Goal: Task Accomplishment & Management: Complete application form

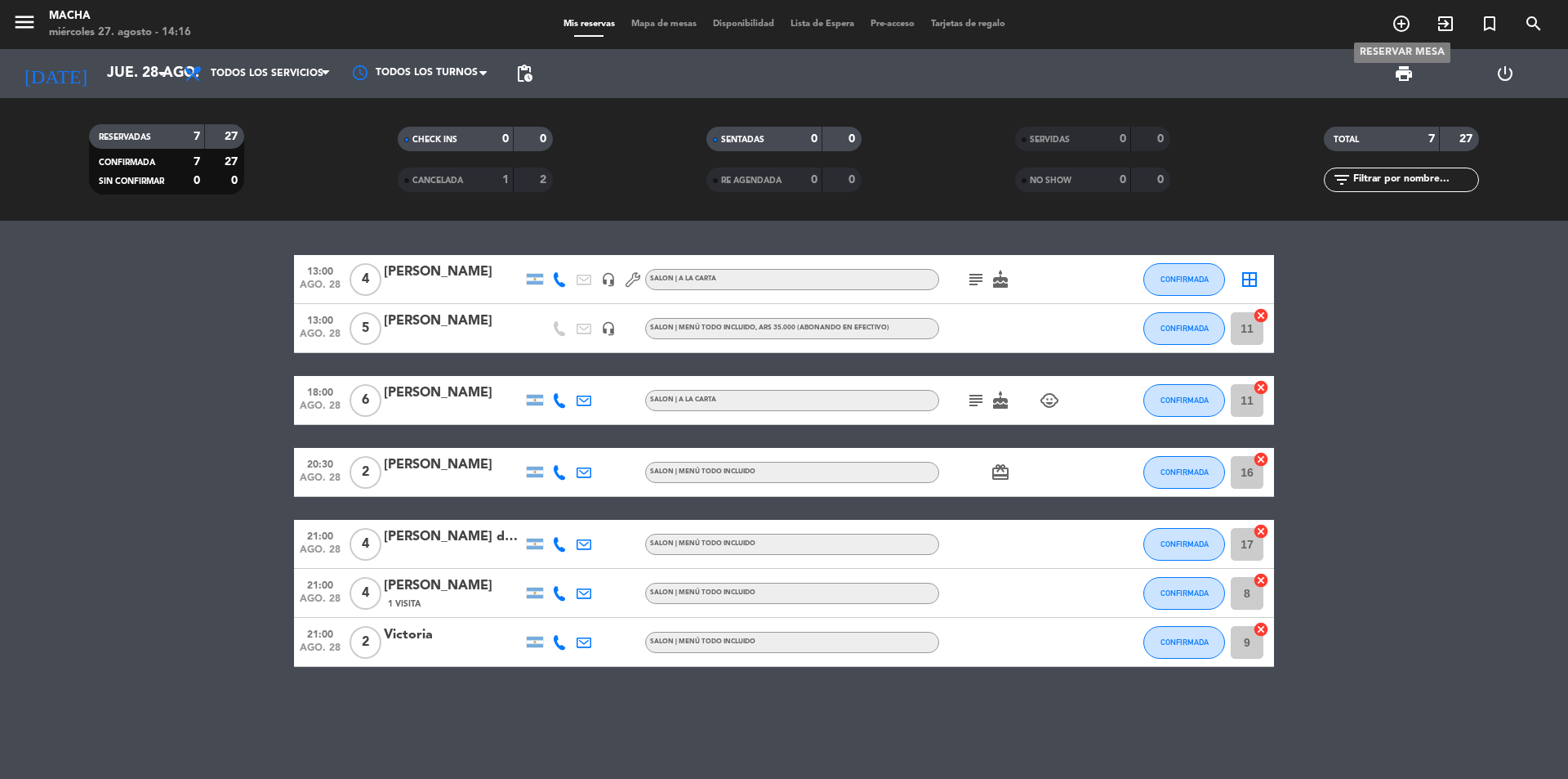
click at [1411, 19] on icon "add_circle_outline" at bounding box center [1401, 24] width 19 height 19
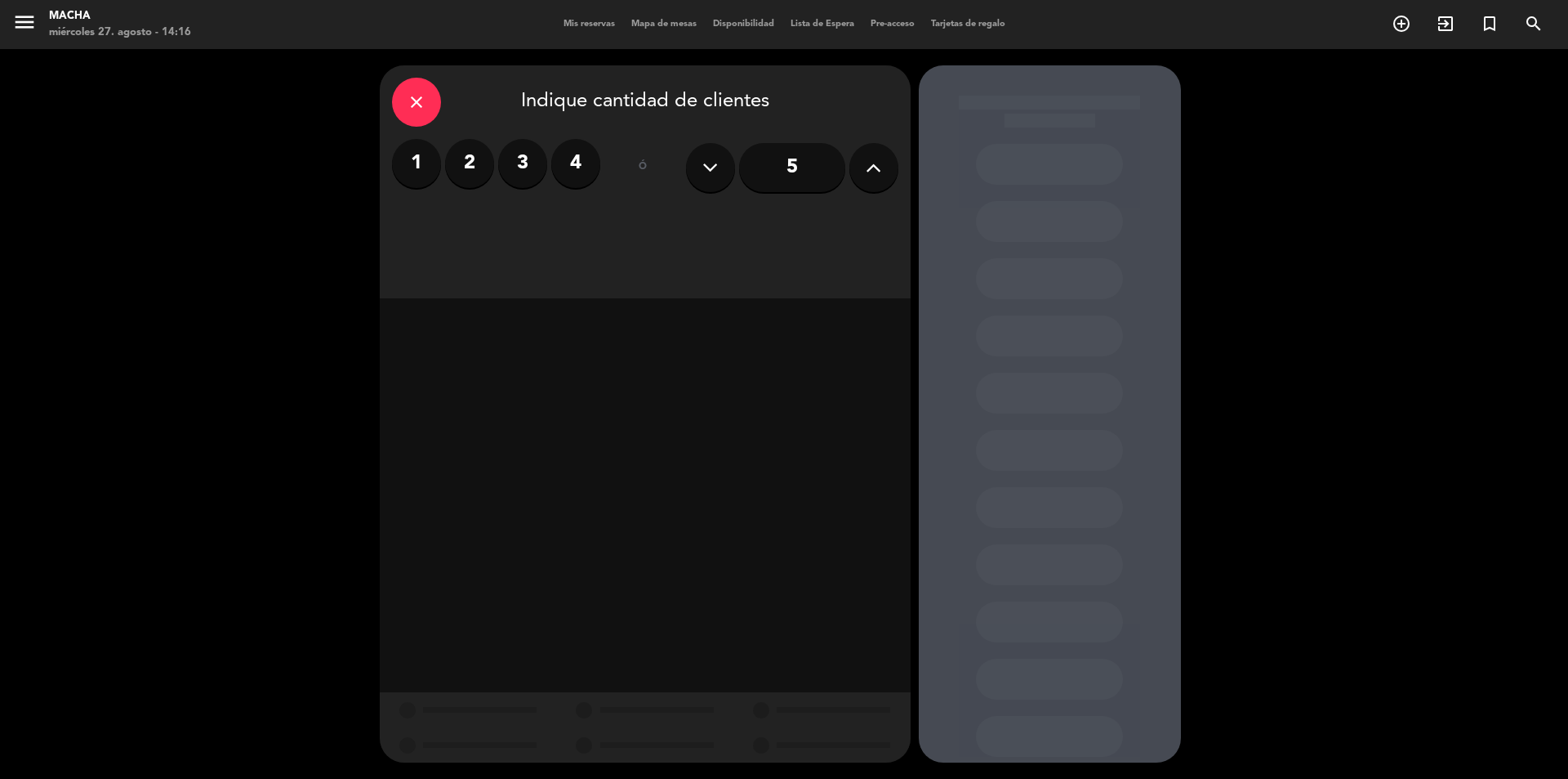
click at [465, 162] on label "2" at bounding box center [469, 163] width 49 height 49
click at [499, 228] on div "Almuerzo" at bounding box center [474, 224] width 166 height 33
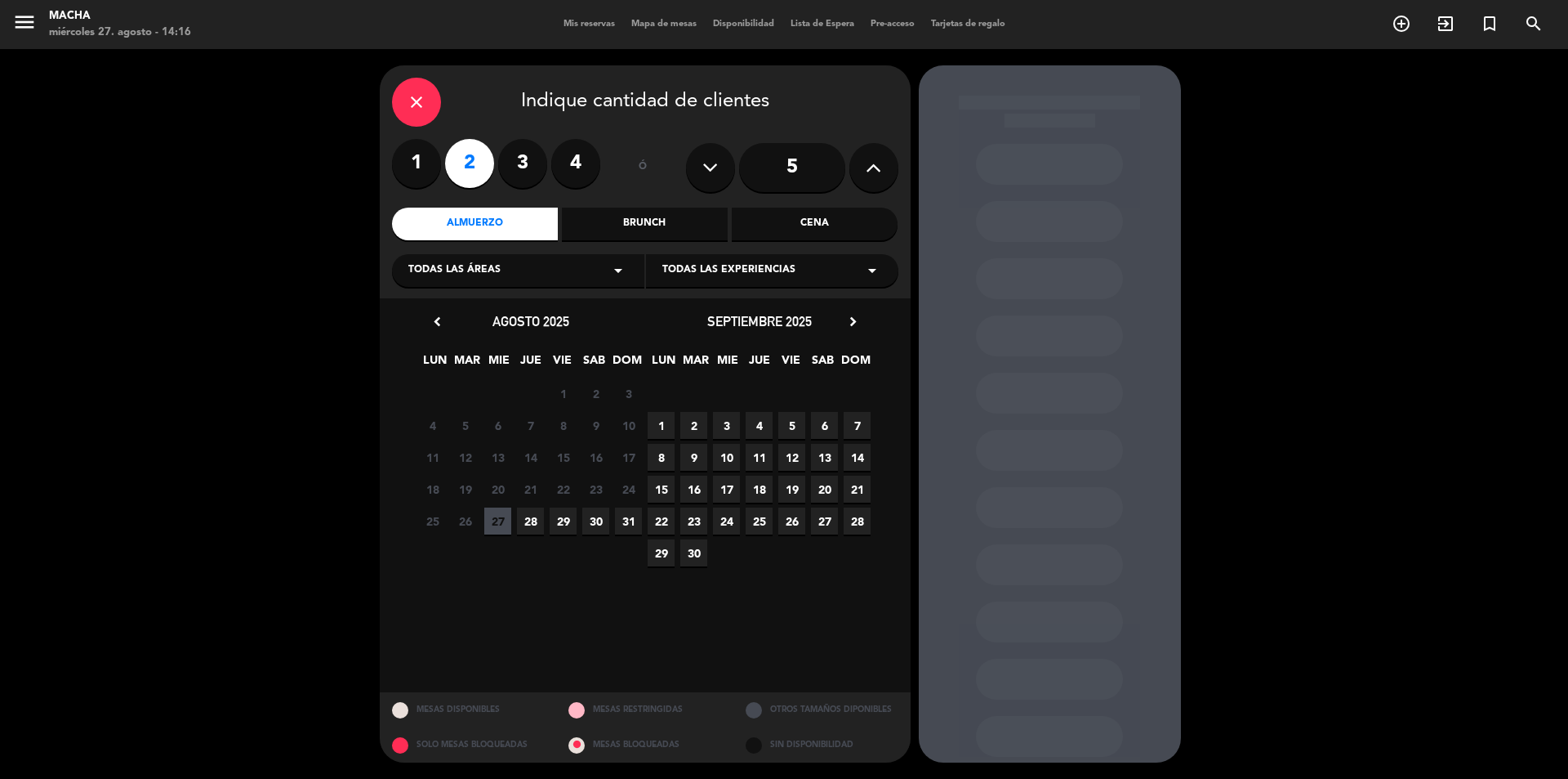
click at [539, 517] on span "28" at bounding box center [531, 521] width 27 height 27
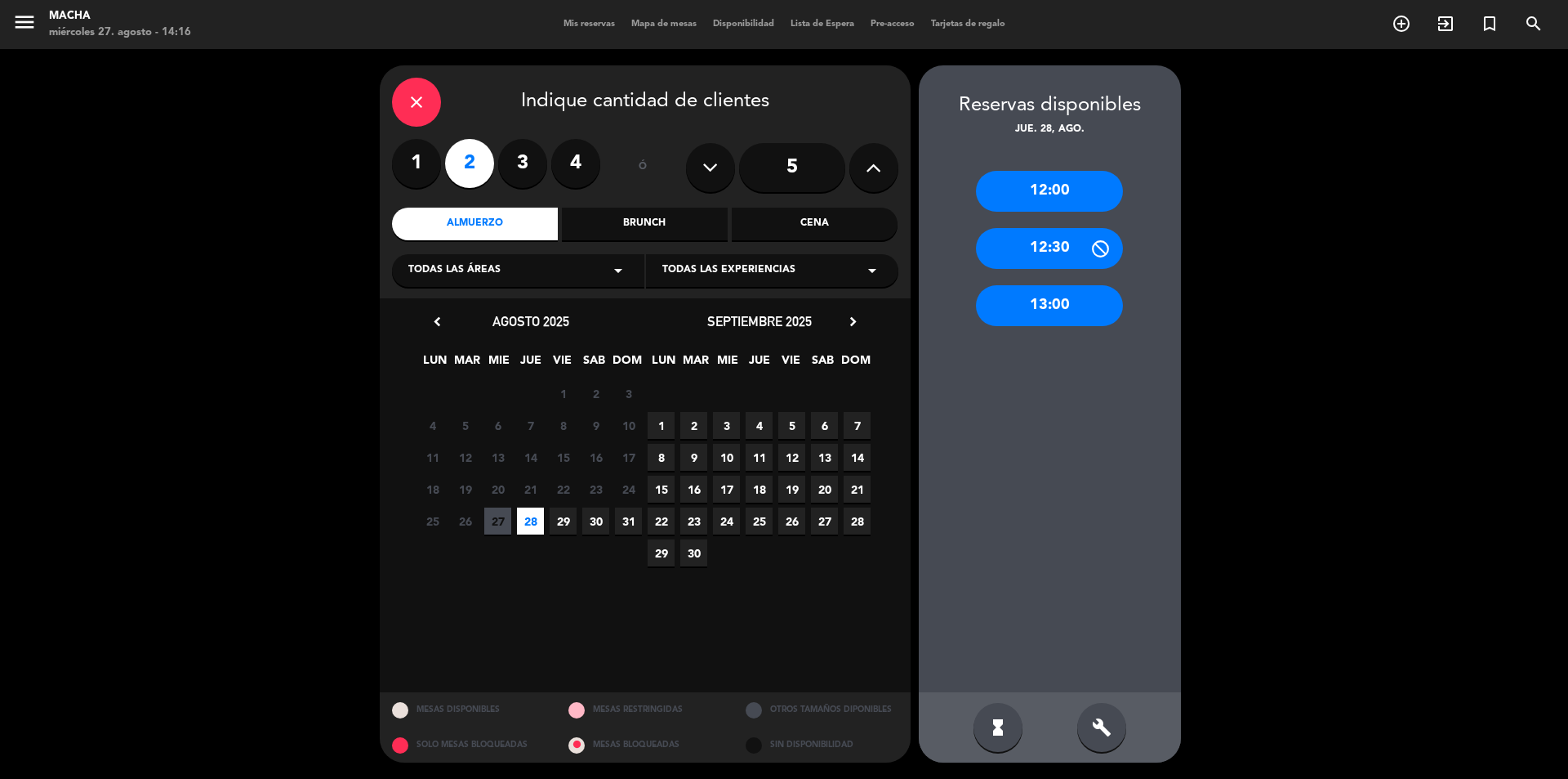
click at [1074, 321] on div "13:00" at bounding box center [1049, 305] width 147 height 41
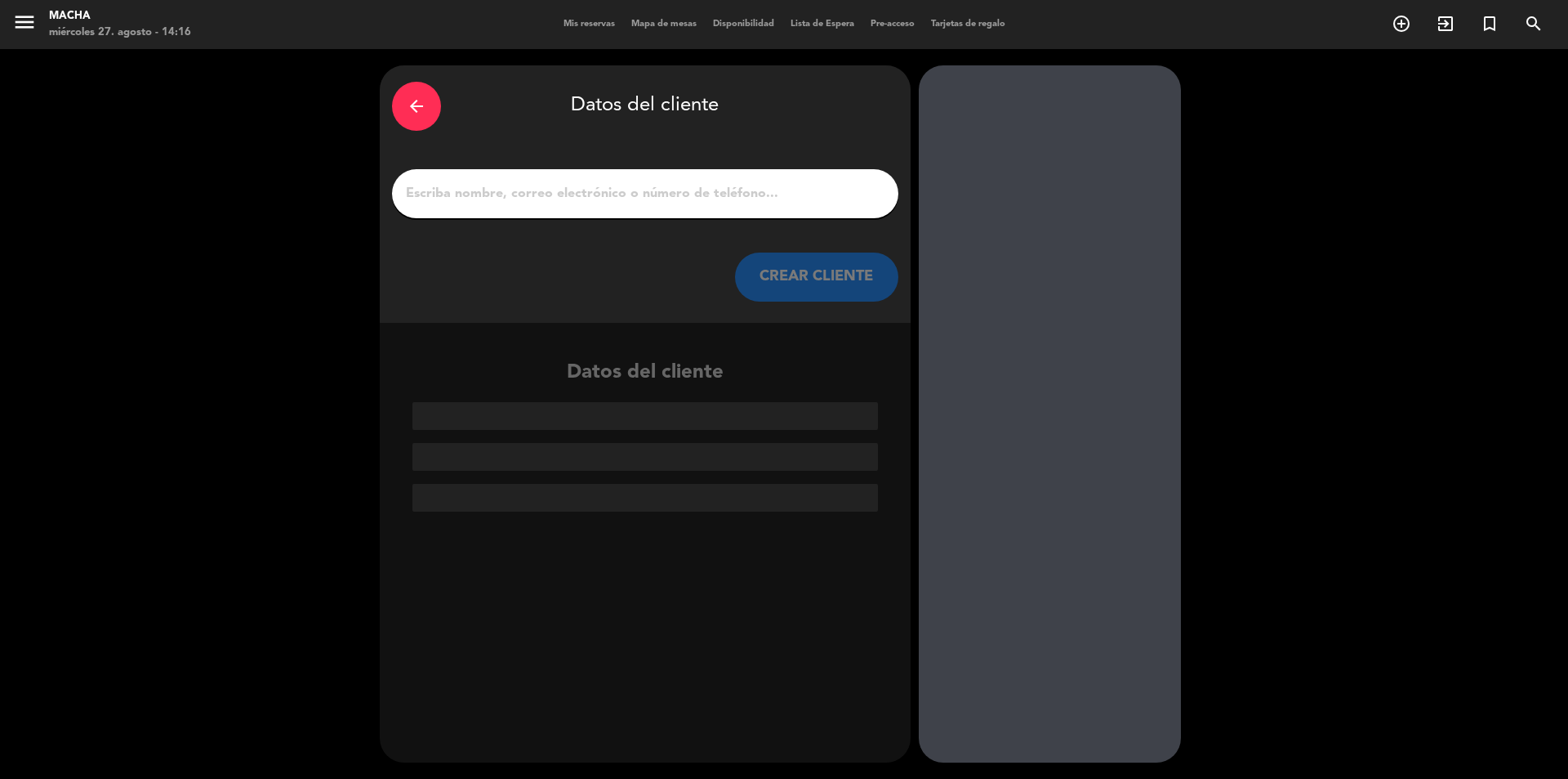
click at [668, 194] on input "1" at bounding box center [645, 193] width 482 height 23
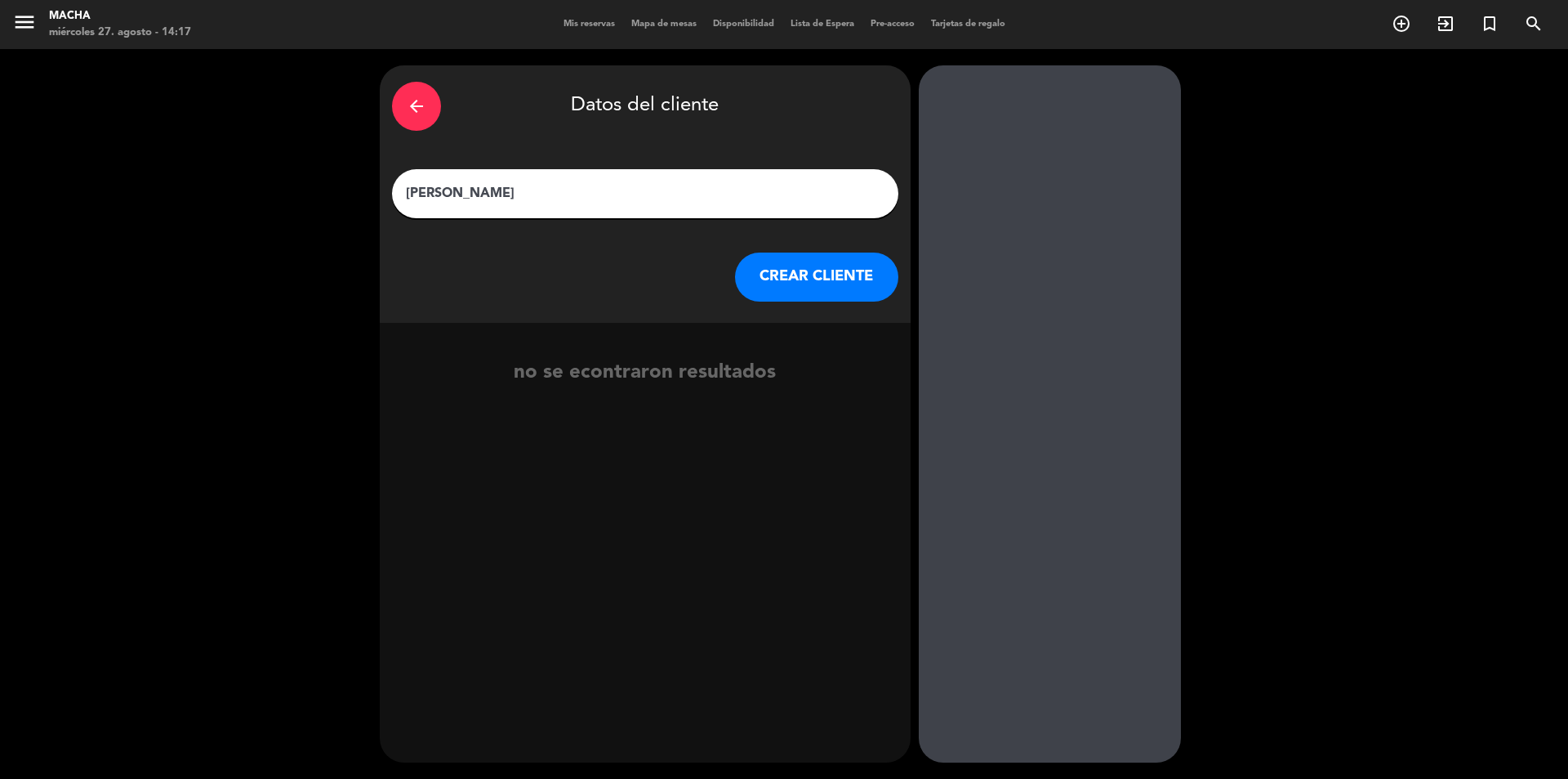
type input "[PERSON_NAME]"
click at [804, 270] on button "CREAR CLIENTE" at bounding box center [816, 277] width 163 height 49
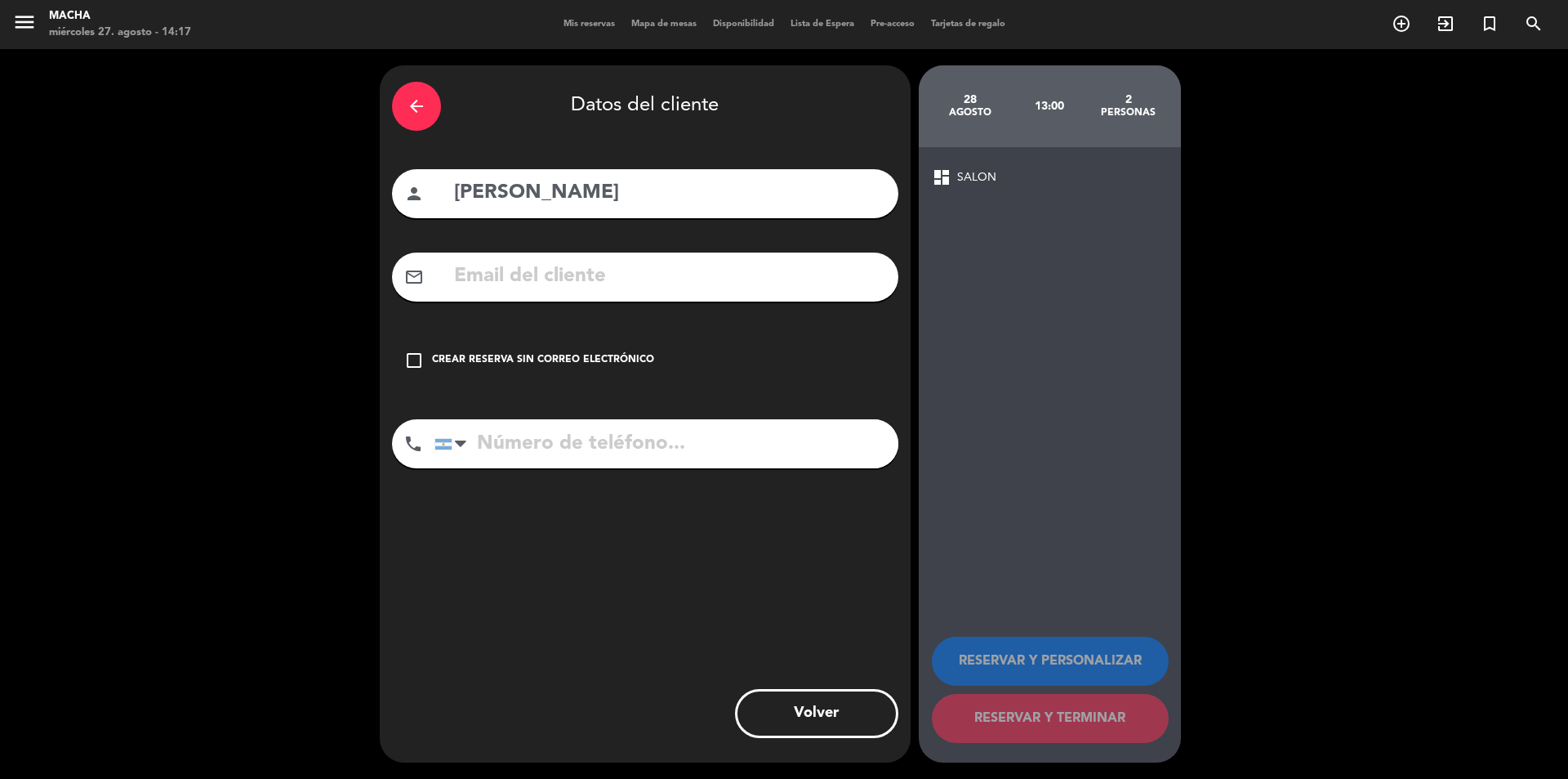
click at [514, 446] on input "tel" at bounding box center [667, 443] width 464 height 49
type input "1139077148"
click at [414, 358] on icon "check_box_outline_blank" at bounding box center [414, 360] width 19 height 19
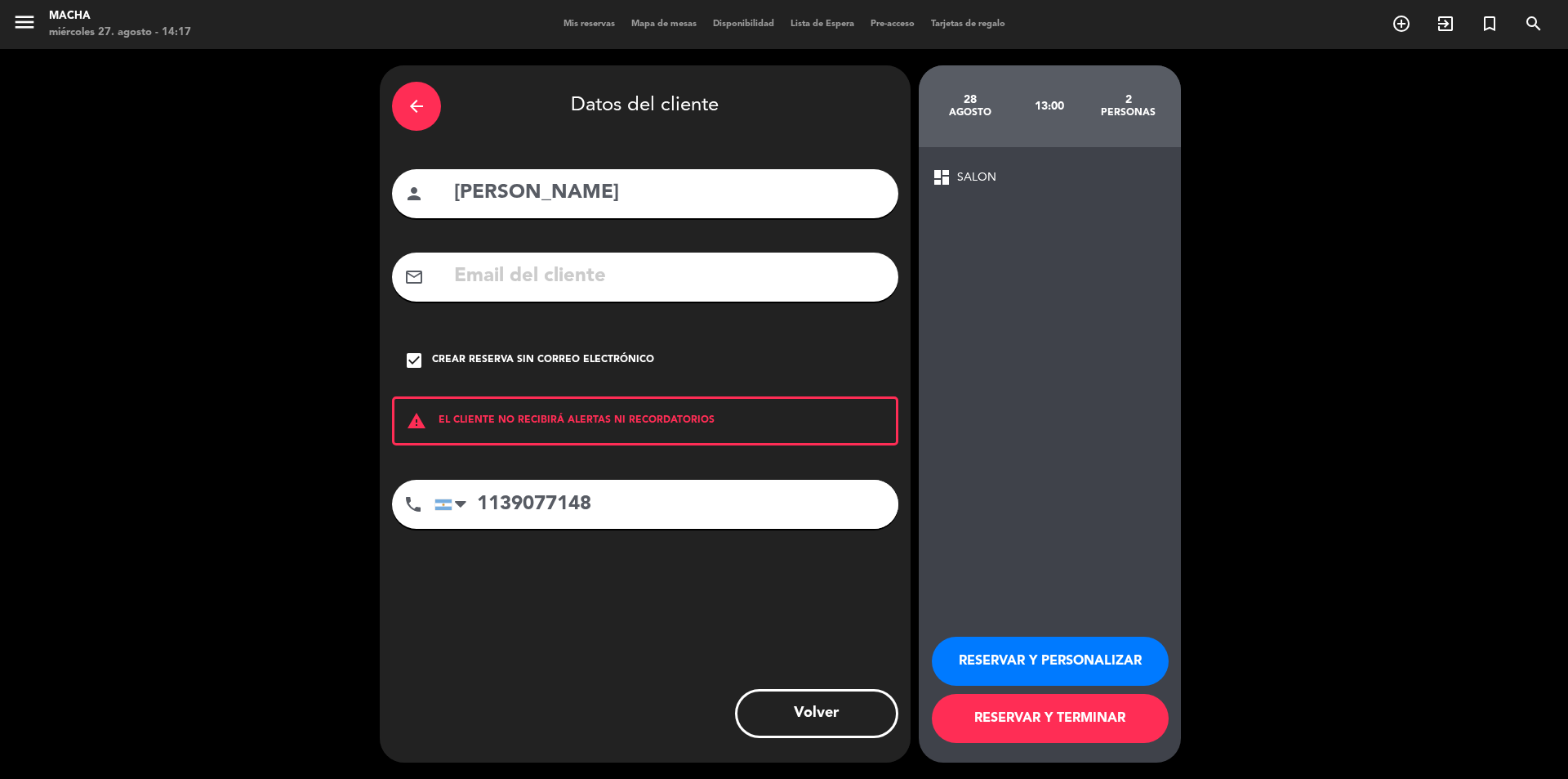
click at [1035, 673] on button "RESERVAR Y PERSONALIZAR" at bounding box center [1050, 661] width 237 height 49
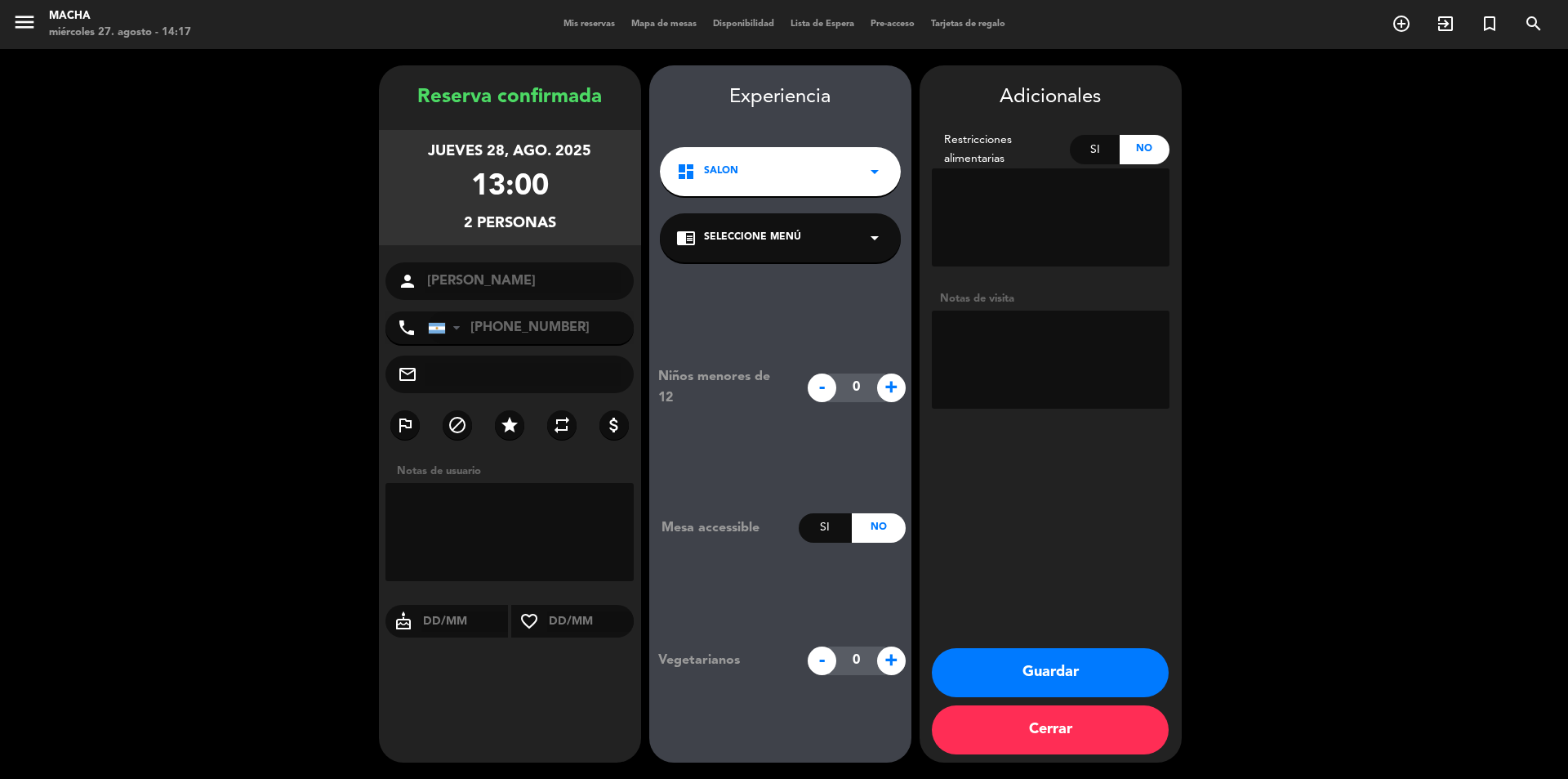
click at [995, 328] on textarea at bounding box center [1050, 359] width 238 height 98
type textarea "LA RESERVA VIENE 14:30 / 14:45 ."
click at [1085, 202] on textarea at bounding box center [1050, 217] width 238 height 98
click at [1093, 153] on div "Si" at bounding box center [1095, 149] width 50 height 29
click at [1069, 183] on textarea at bounding box center [1050, 217] width 238 height 98
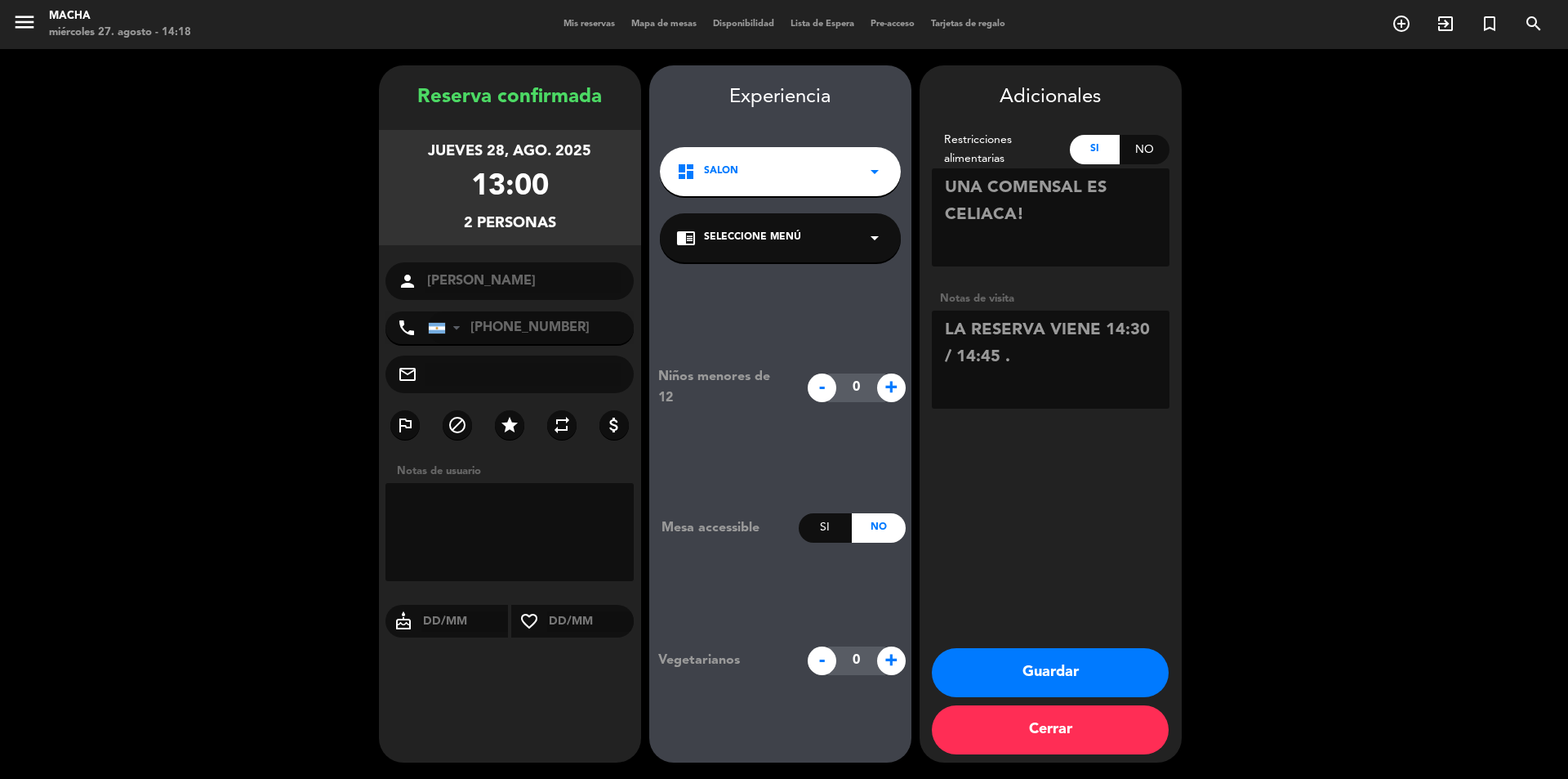
type textarea "UNA COMENSAL ES CELIACA!"
click at [1082, 377] on textarea at bounding box center [1050, 359] width 238 height 98
click at [1057, 674] on button "Guardar" at bounding box center [1050, 672] width 237 height 49
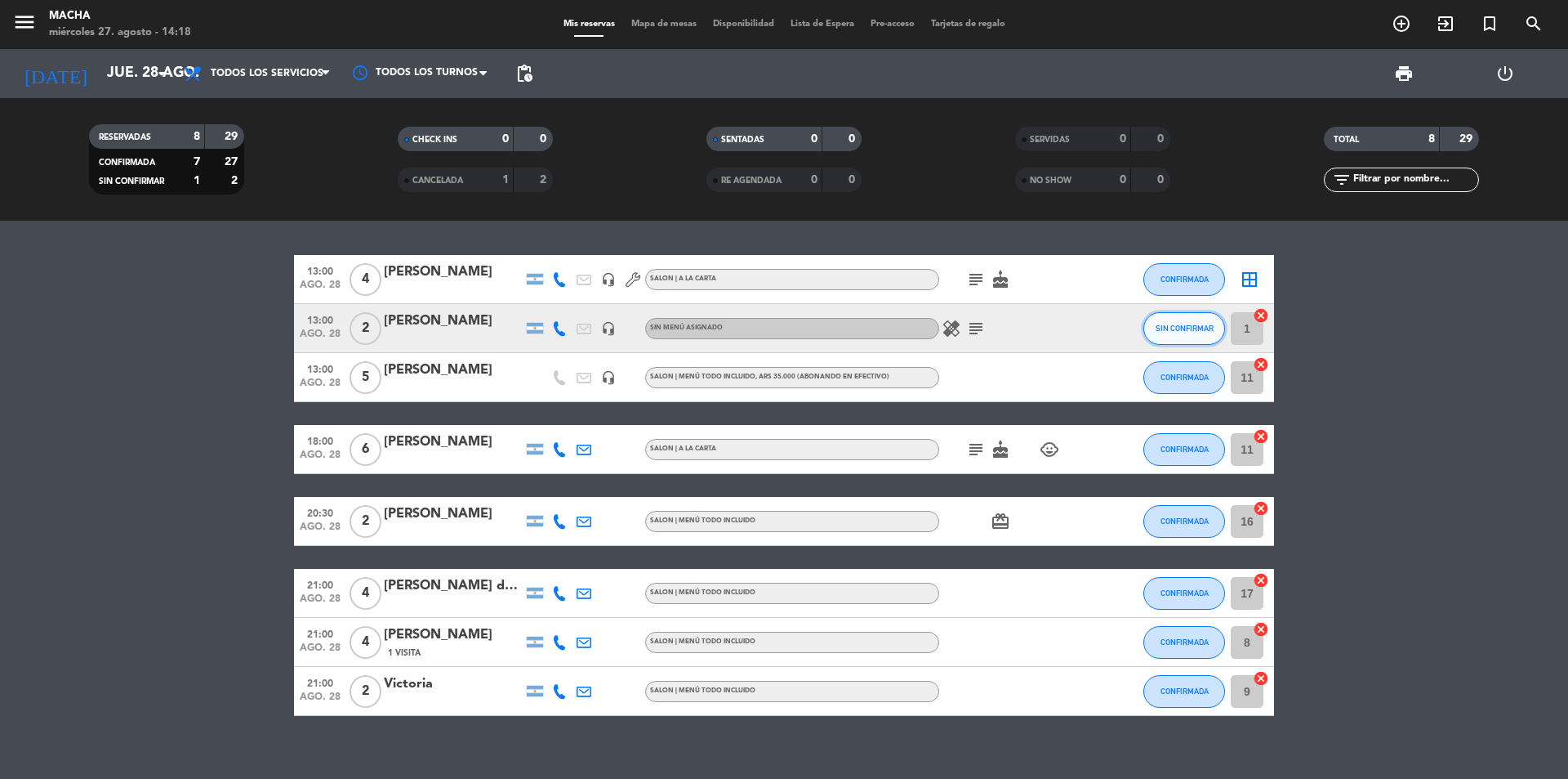
click at [1191, 337] on button "SIN CONFIRMAR" at bounding box center [1184, 328] width 82 height 33
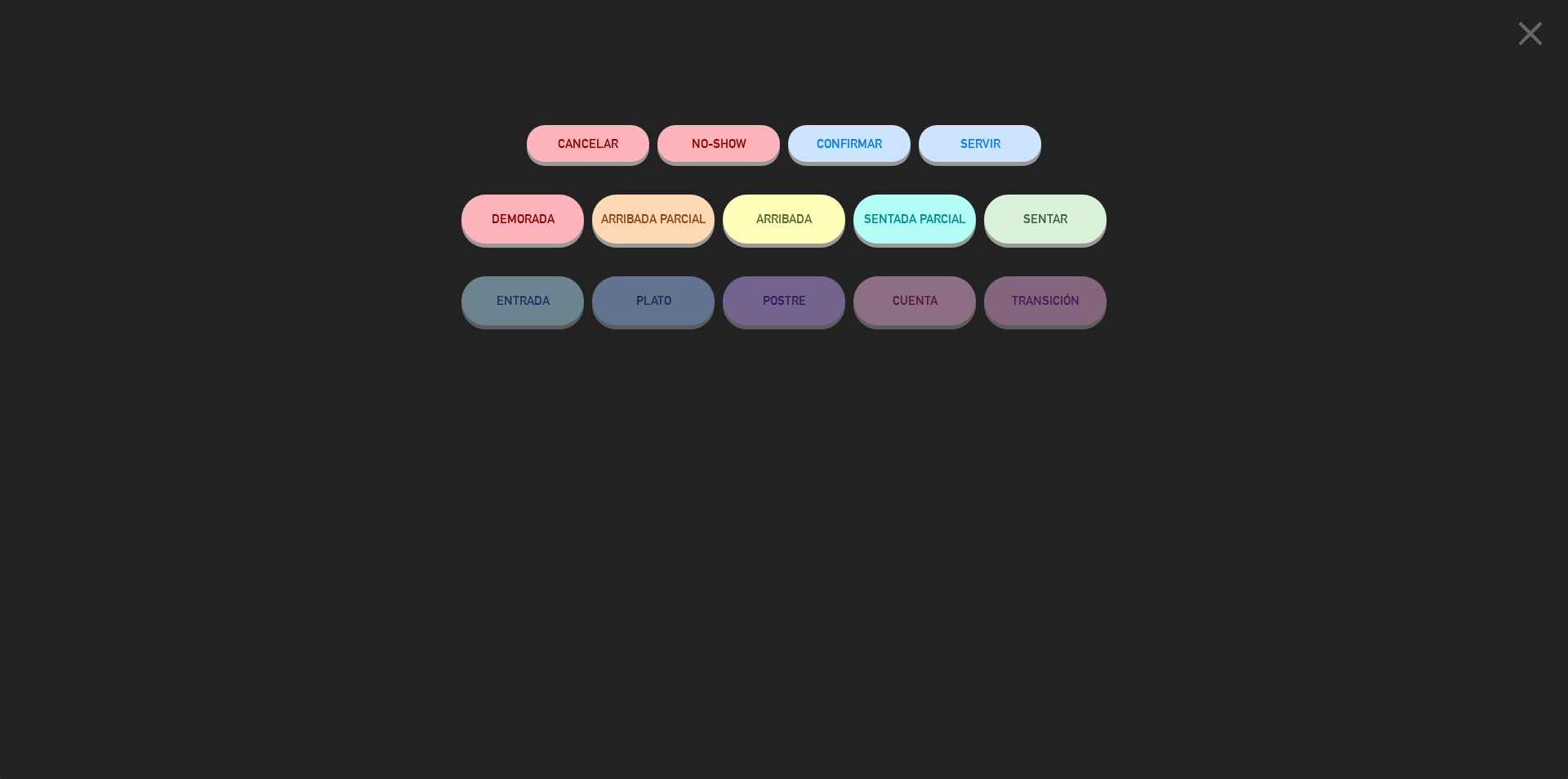
click at [848, 159] on button "CONFIRMAR" at bounding box center [850, 144] width 123 height 37
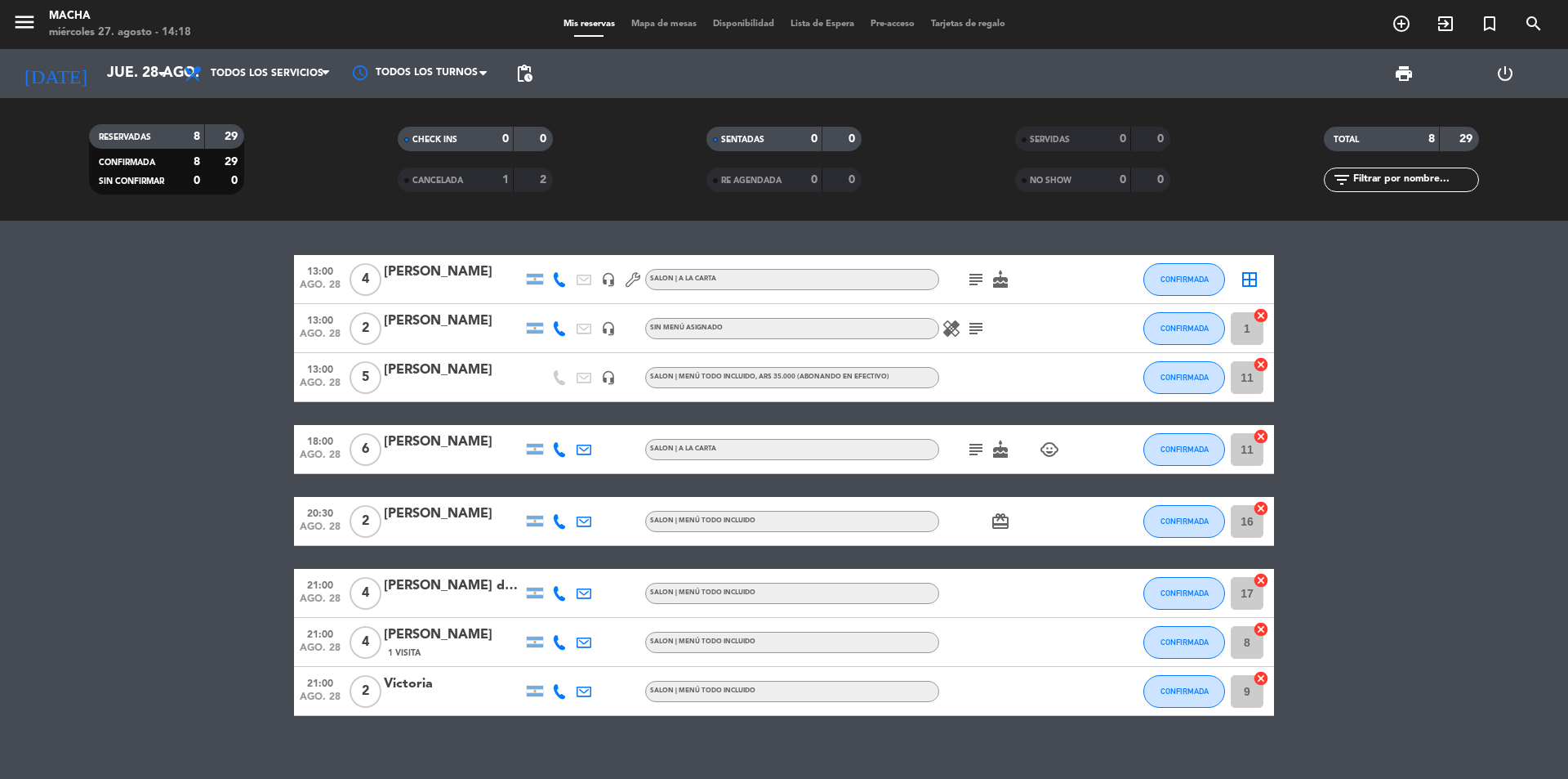
click at [940, 331] on span "healing" at bounding box center [951, 328] width 24 height 19
click at [948, 331] on icon "healing" at bounding box center [951, 328] width 19 height 19
click at [972, 329] on icon "subject" at bounding box center [975, 328] width 19 height 19
